Goal: Task Accomplishment & Management: Use online tool/utility

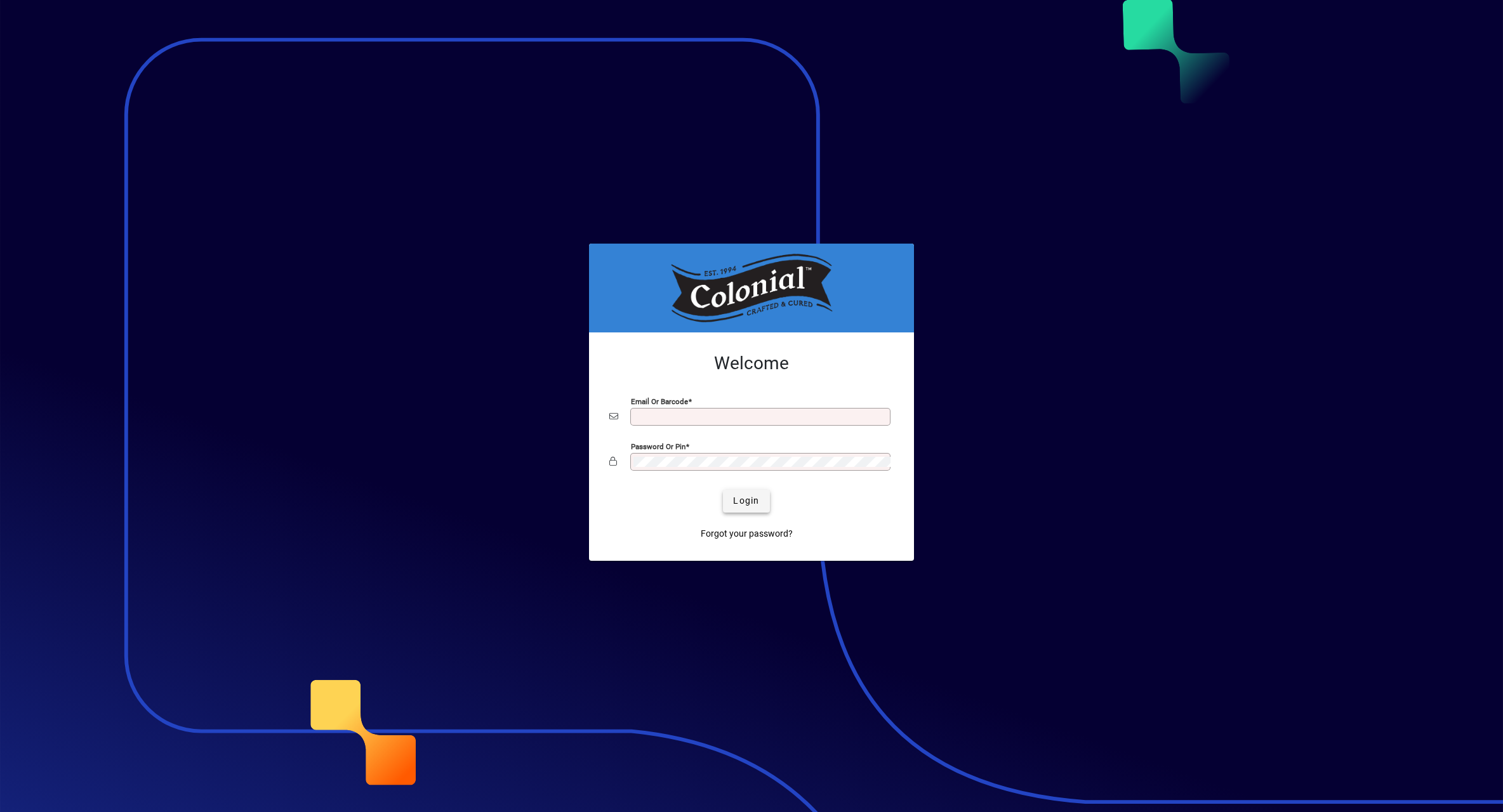
type input "**********"
click at [745, 498] on span "Login" at bounding box center [746, 501] width 26 height 14
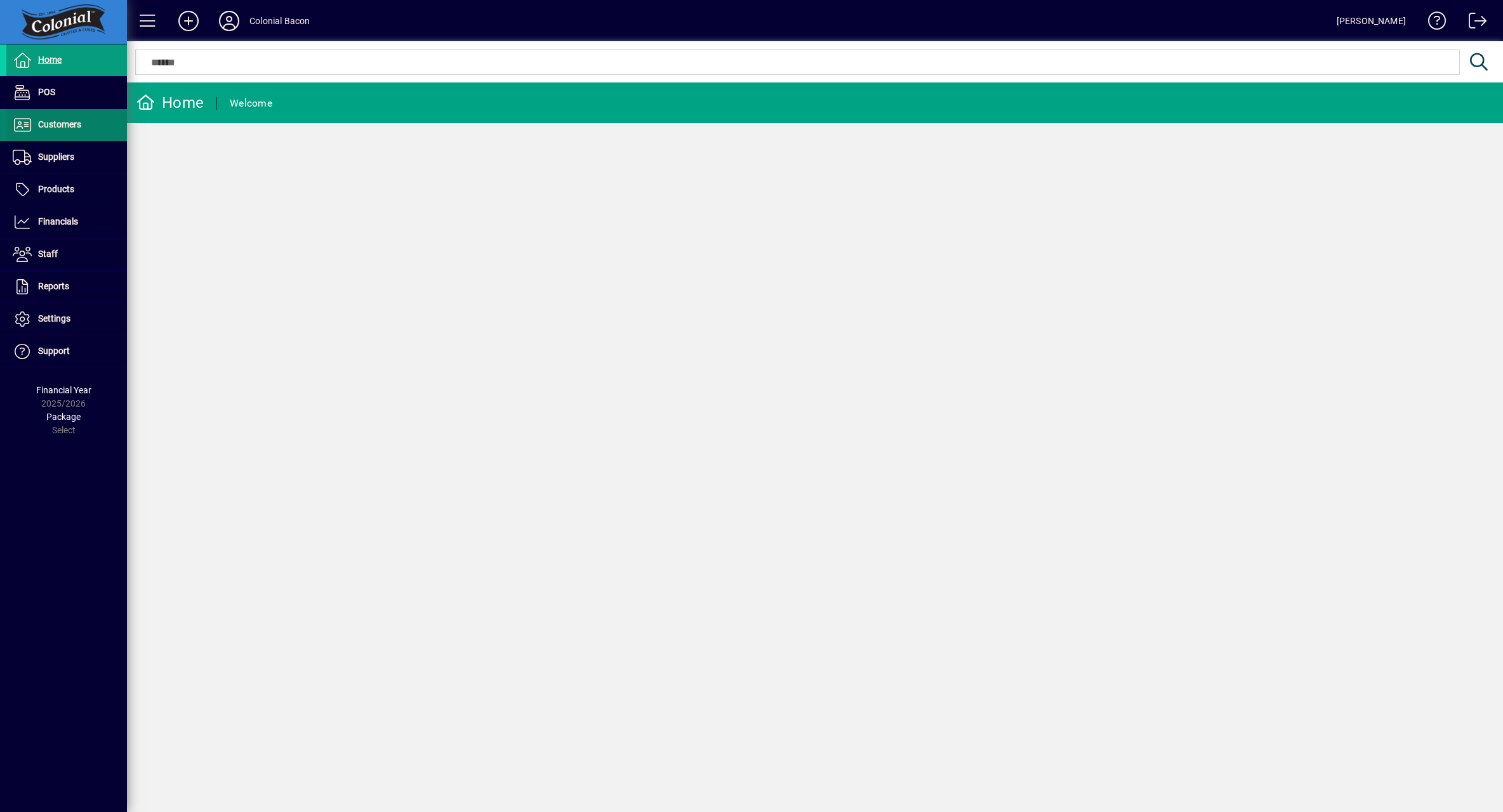
click at [47, 122] on span "Customers" at bounding box center [60, 124] width 43 height 10
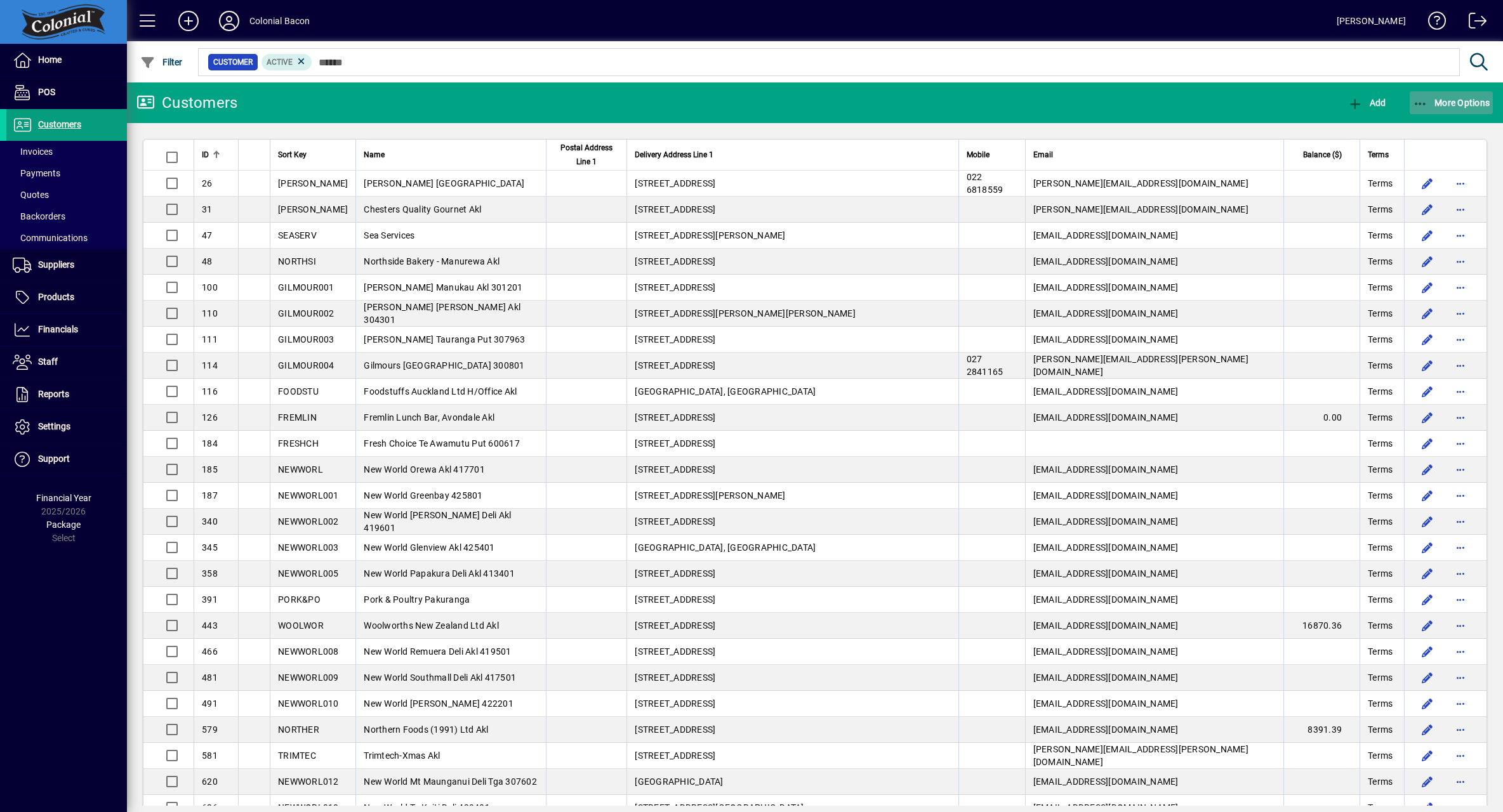
click at [1447, 101] on span "More Options" at bounding box center [1452, 103] width 78 height 10
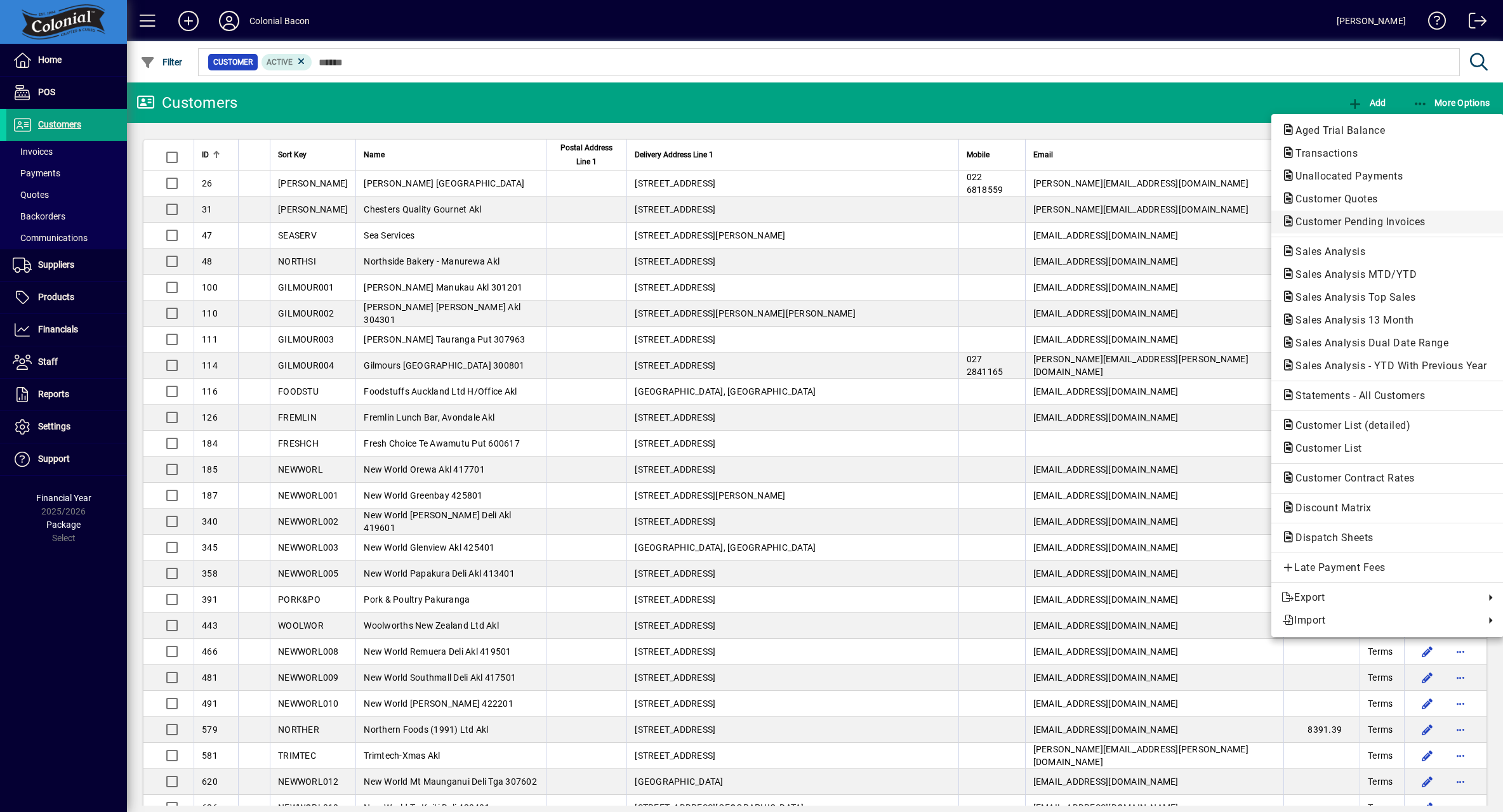
click at [1342, 221] on span "Customer Pending Invoices" at bounding box center [1357, 221] width 150 height 12
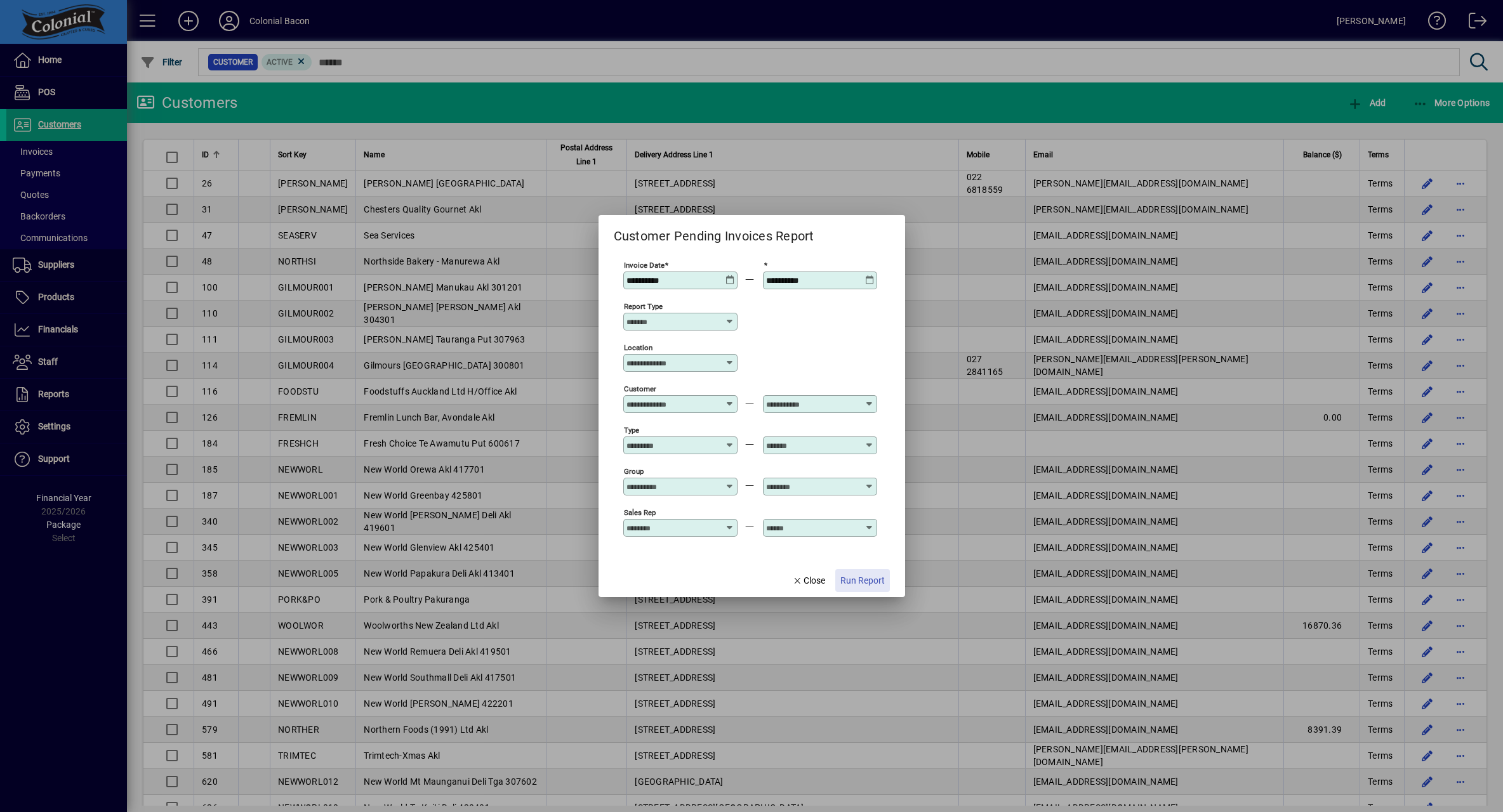
click at [869, 581] on span "Run Report" at bounding box center [862, 581] width 45 height 14
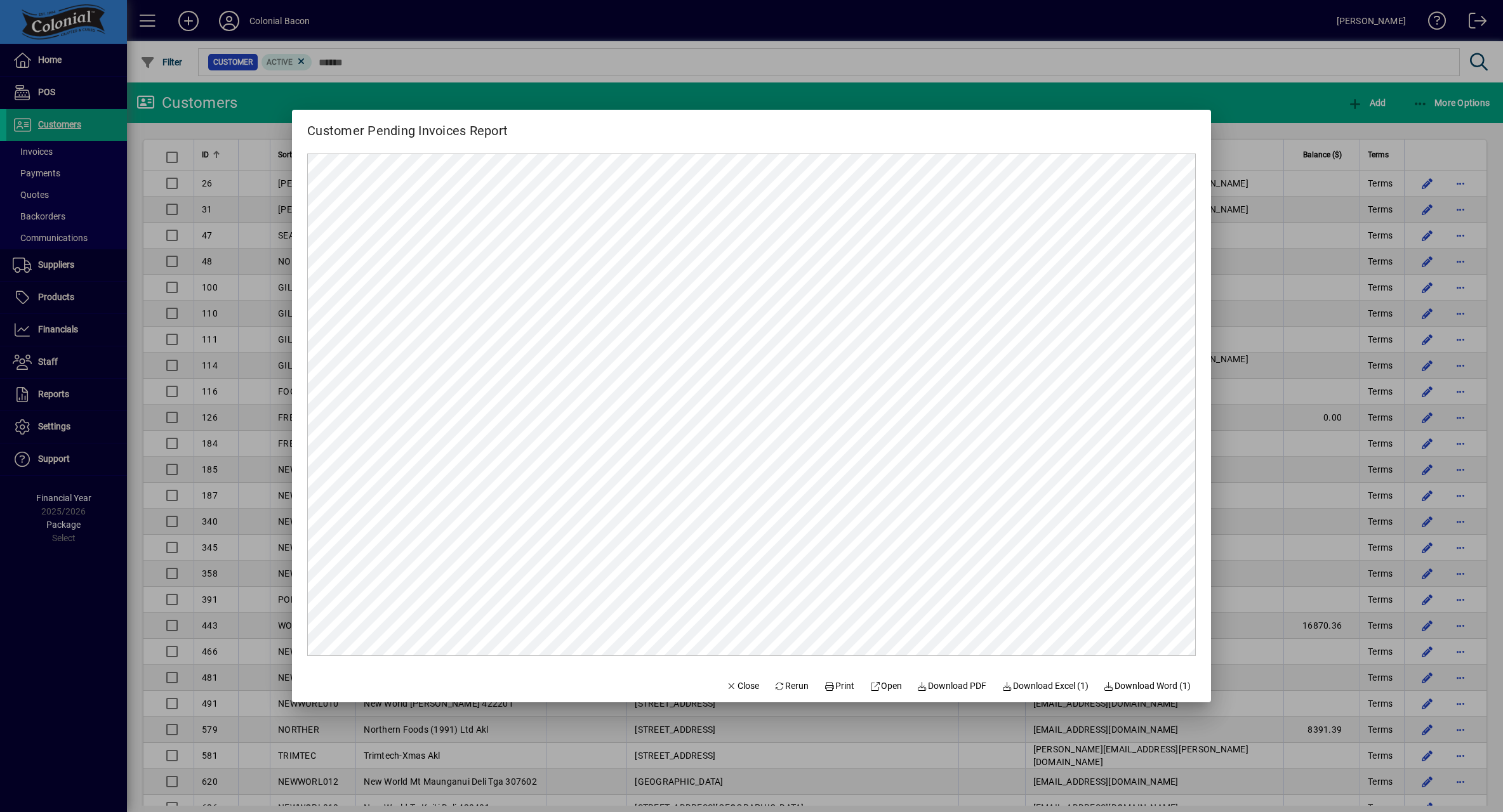
click at [782, 684] on span "Rerun" at bounding box center [792, 686] width 35 height 14
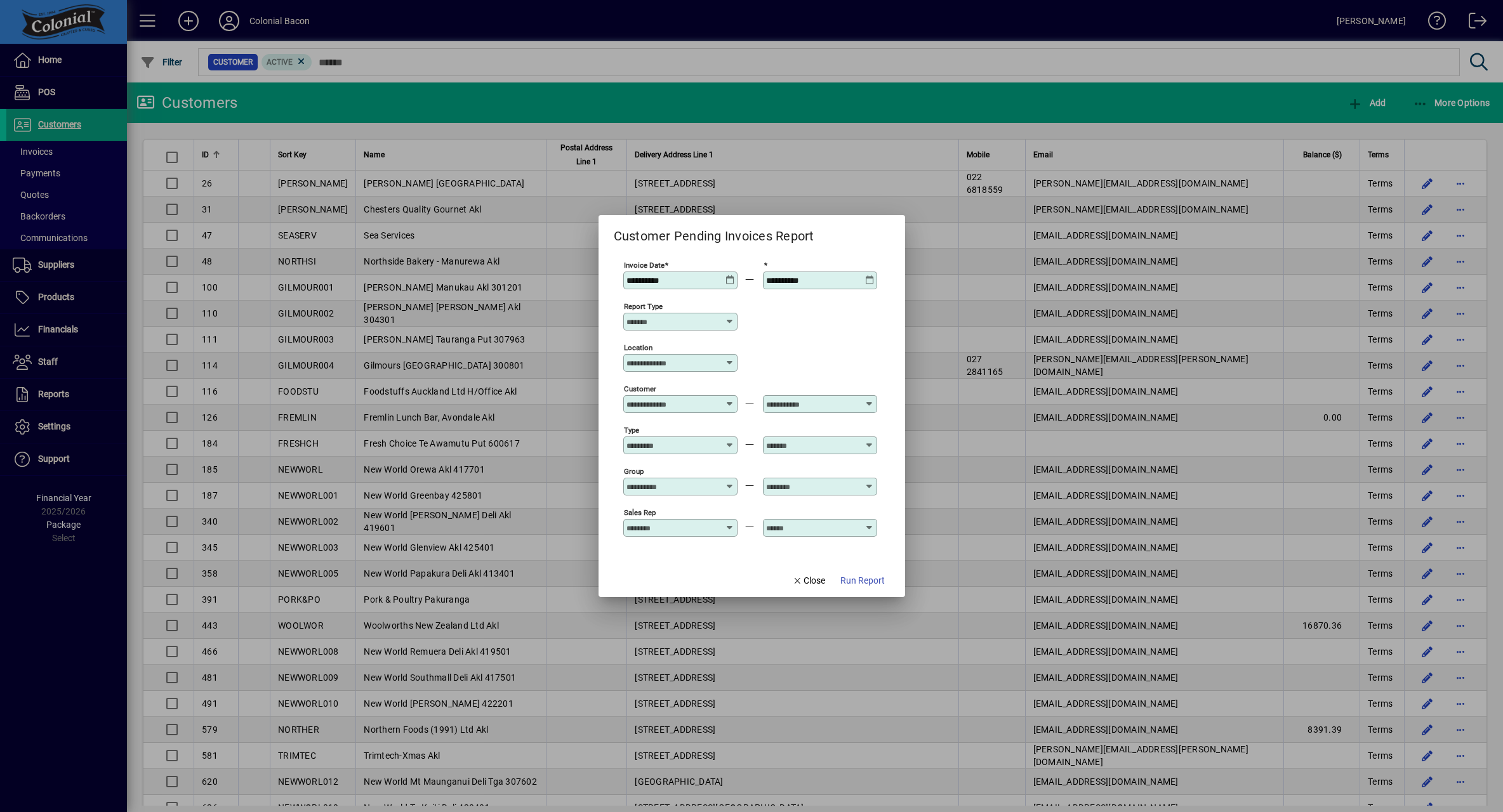
click at [728, 321] on icon at bounding box center [730, 322] width 10 height 10
click at [700, 462] on div "Detailed by Product" at bounding box center [680, 469] width 97 height 14
type input "**********"
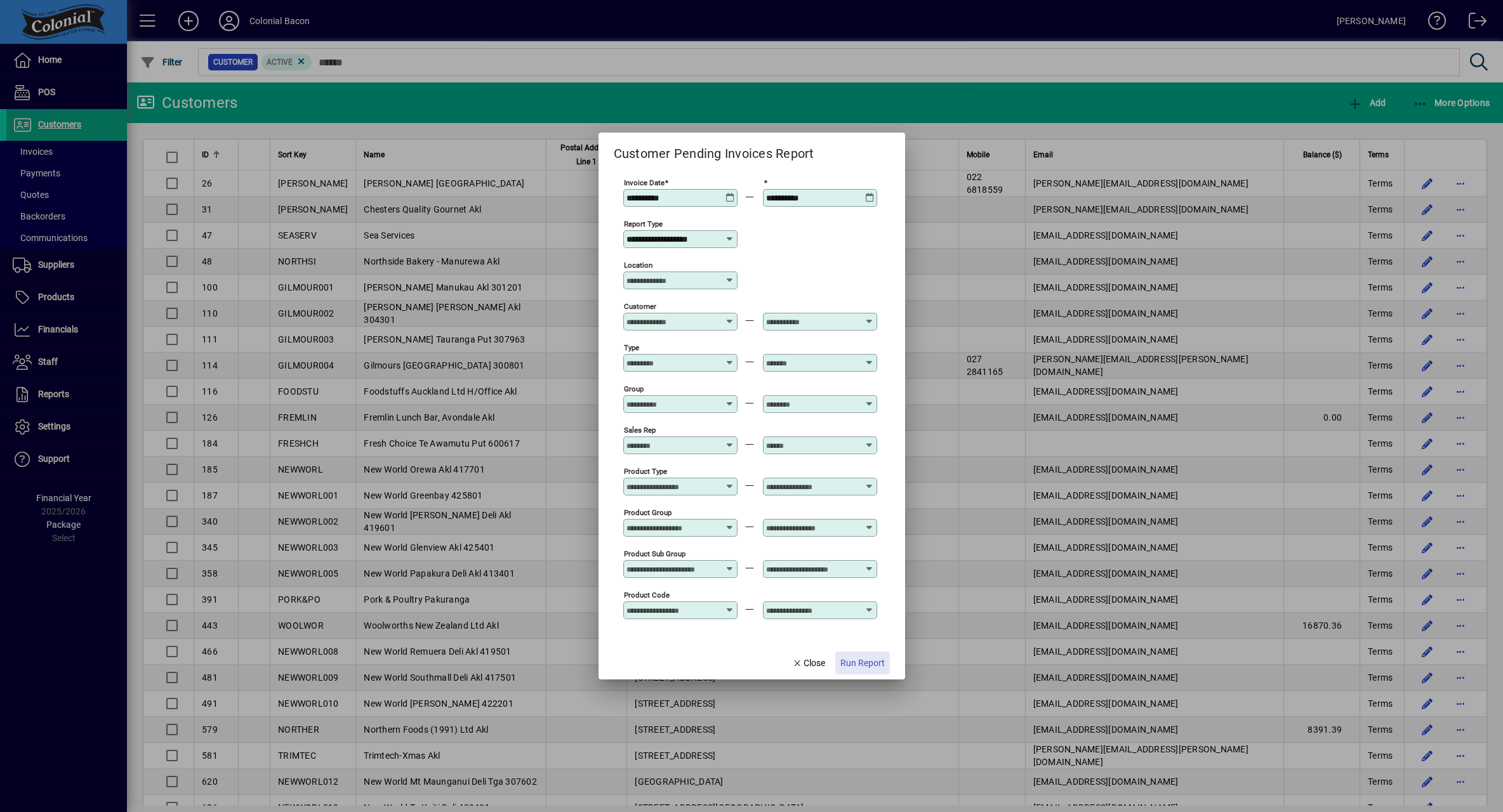
click at [862, 664] on span "Run Report" at bounding box center [862, 663] width 45 height 14
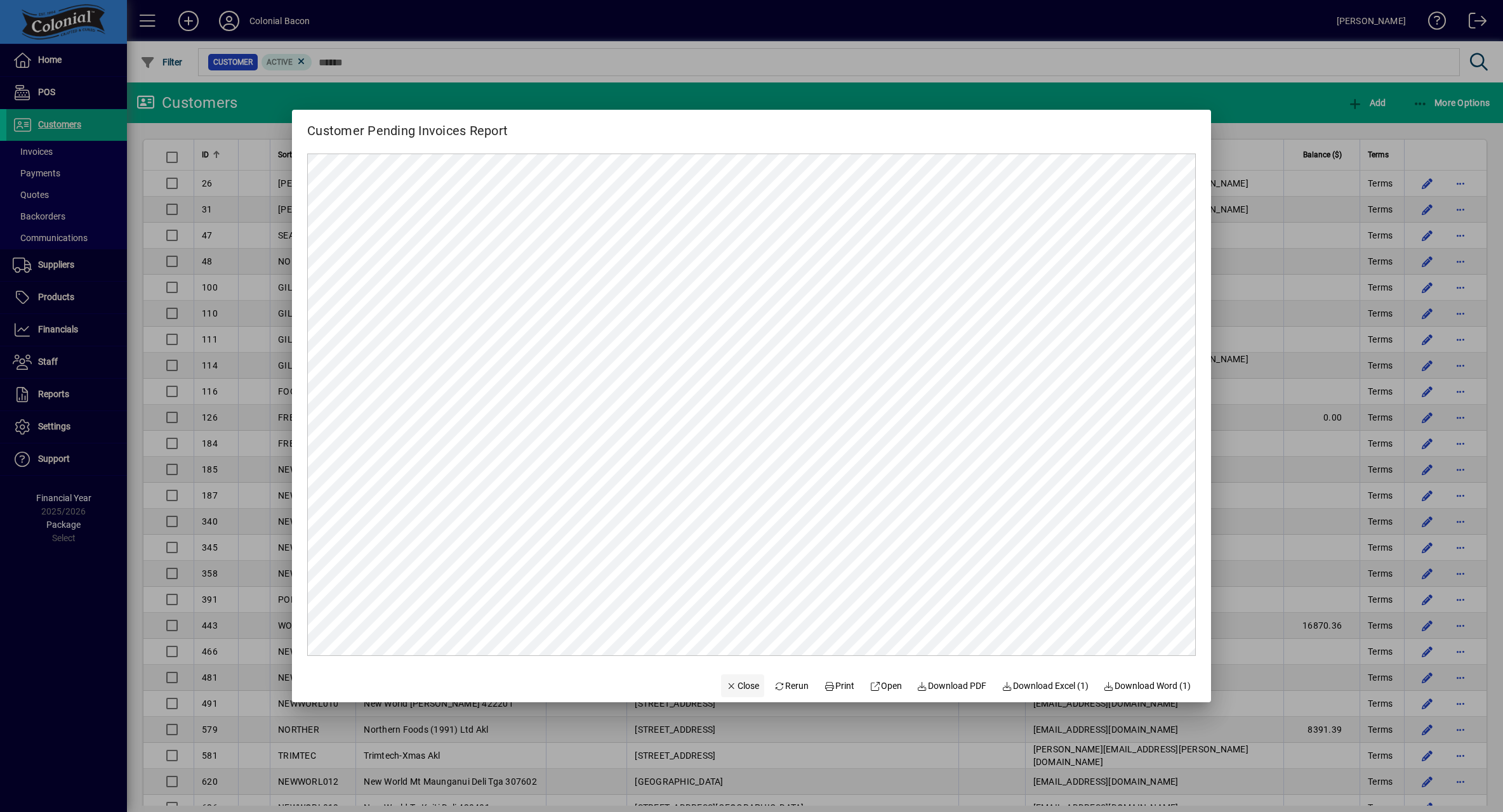
click at [733, 685] on span "Close" at bounding box center [742, 686] width 33 height 14
